Goal: Transaction & Acquisition: Register for event/course

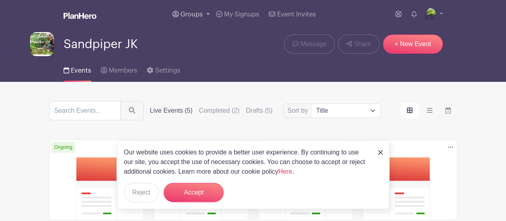
click at [202, 10] on link "Groups" at bounding box center [191, 14] width 44 height 29
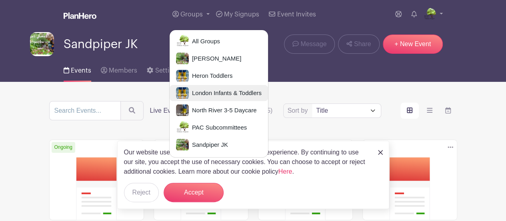
click at [223, 90] on span "London Infants & Toddlers" at bounding box center [225, 92] width 73 height 9
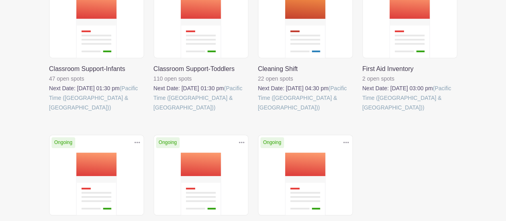
scroll to position [163, 0]
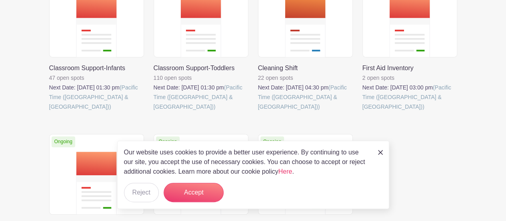
click at [378, 152] on div "Our website uses cookies to provide a better user experience. By continuing to …" at bounding box center [253, 175] width 272 height 68
click at [381, 153] on img at bounding box center [380, 152] width 5 height 5
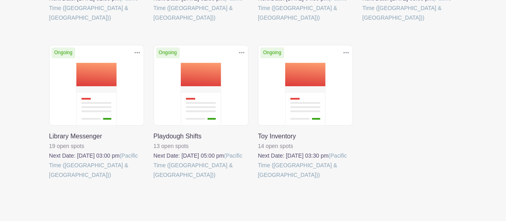
scroll to position [263, 0]
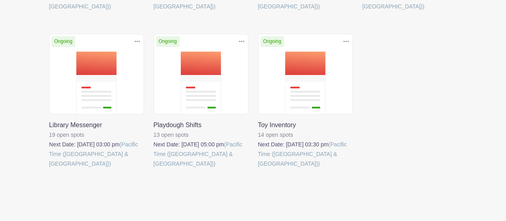
click at [154, 168] on link at bounding box center [154, 168] width 0 height 0
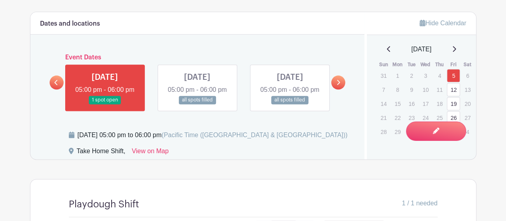
scroll to position [444, 0]
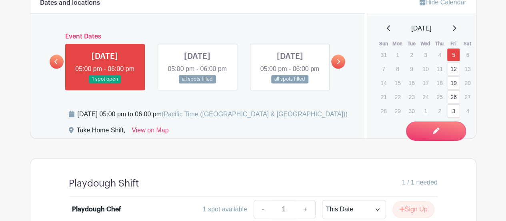
click at [341, 62] on link at bounding box center [338, 61] width 14 height 14
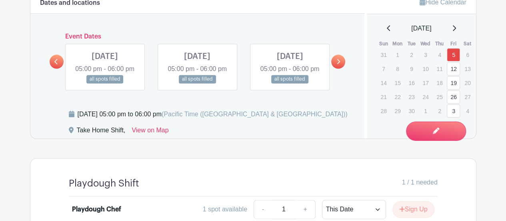
click at [341, 62] on link at bounding box center [338, 61] width 14 height 14
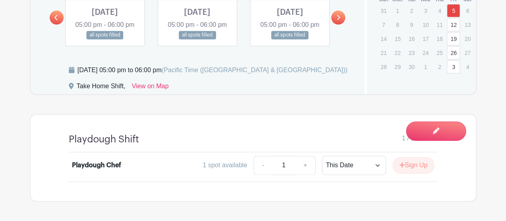
scroll to position [516, 0]
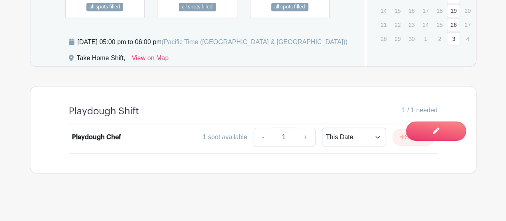
click at [290, 11] on link at bounding box center [290, 11] width 0 height 0
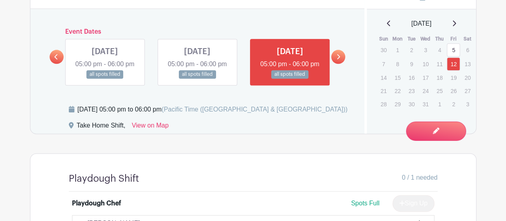
scroll to position [448, 0]
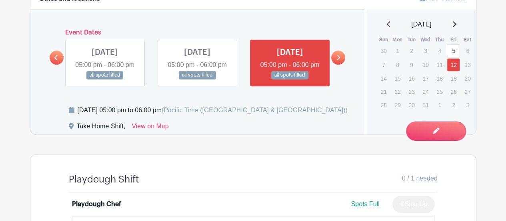
click at [455, 46] on link "5" at bounding box center [453, 50] width 13 height 13
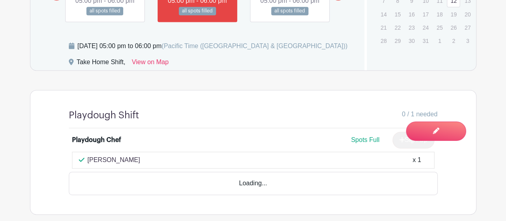
scroll to position [514, 0]
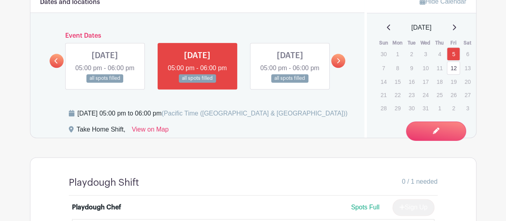
click at [339, 117] on div "[DATE] 05:00 pm to 06:00 pm (Pacific Time ([GEOGRAPHIC_DATA] & [GEOGRAPHIC_DATA…" at bounding box center [212, 116] width 287 height 16
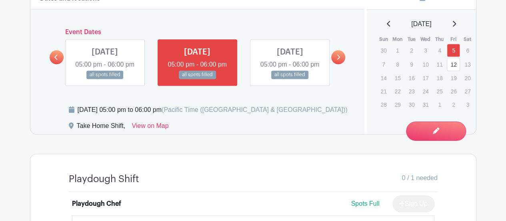
scroll to position [446, 0]
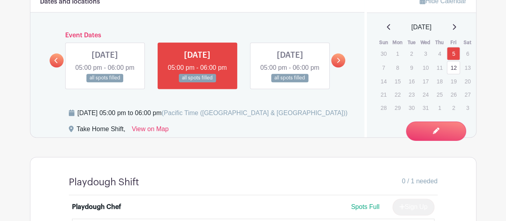
click at [54, 61] on icon at bounding box center [56, 60] width 4 height 6
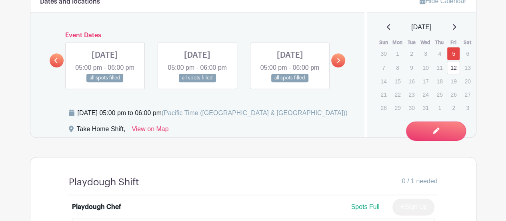
click at [59, 61] on link at bounding box center [57, 60] width 14 height 14
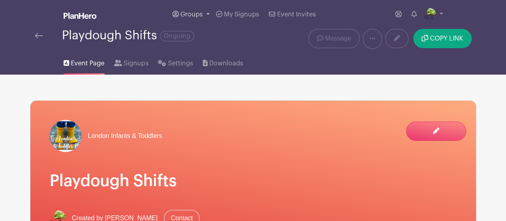
click at [195, 10] on link "Groups" at bounding box center [191, 14] width 44 height 29
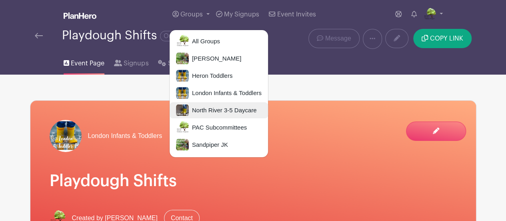
click at [243, 113] on span "North River 3-5 Daycare" at bounding box center [223, 110] width 68 height 9
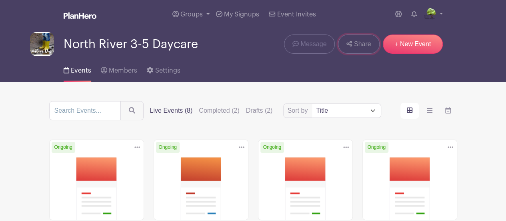
click at [355, 44] on span "Share" at bounding box center [362, 44] width 17 height 10
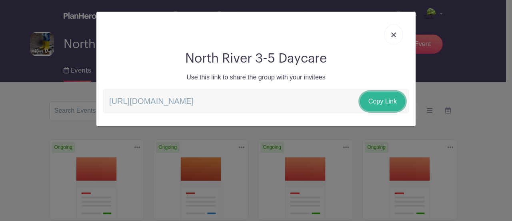
click at [383, 102] on link "Copy Link" at bounding box center [382, 101] width 45 height 19
